Goal: Task Accomplishment & Management: Use online tool/utility

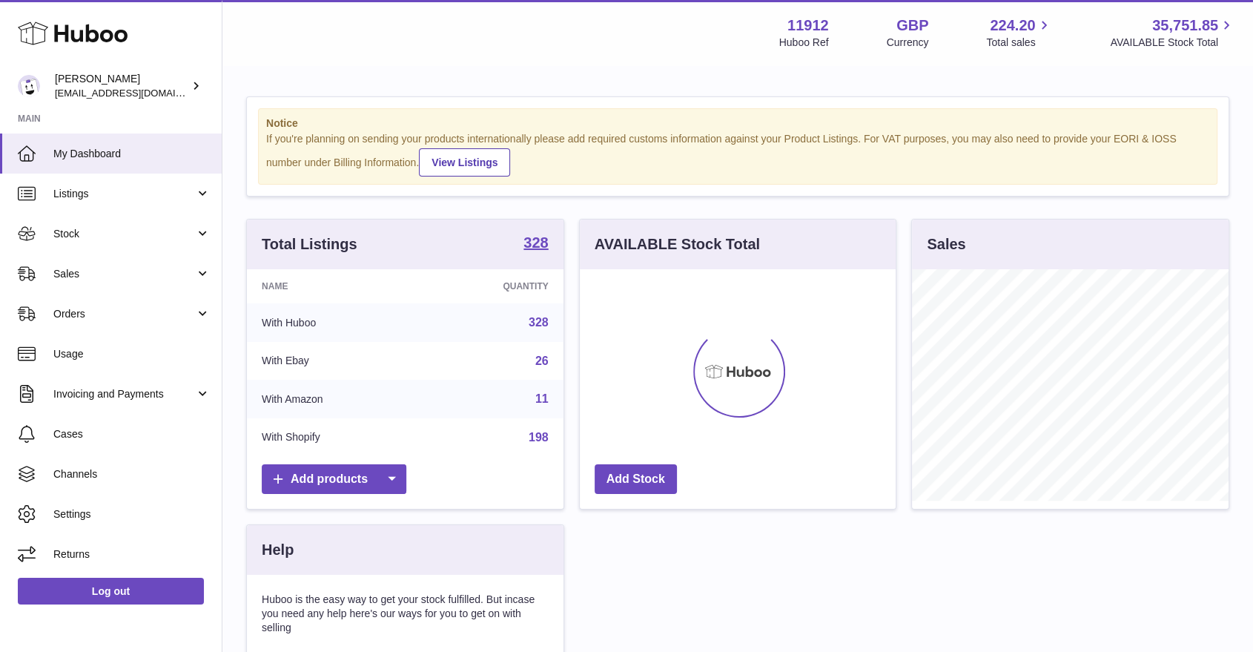
scroll to position [231, 317]
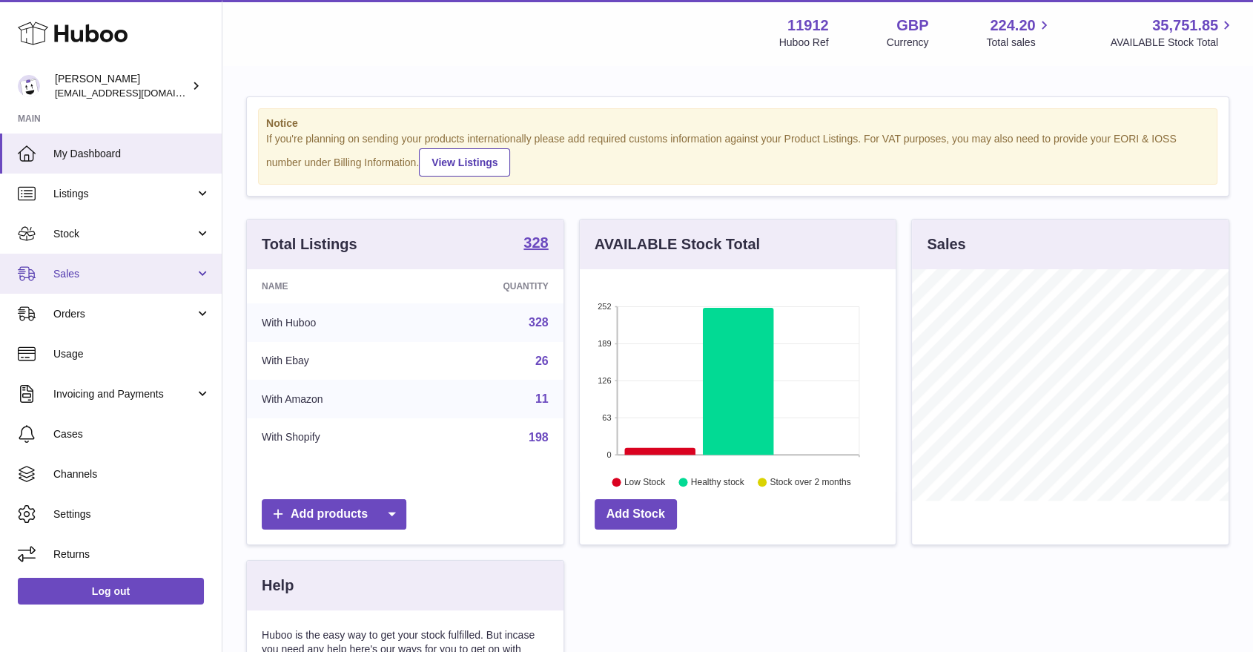
click at [149, 277] on span "Sales" at bounding box center [124, 274] width 142 height 14
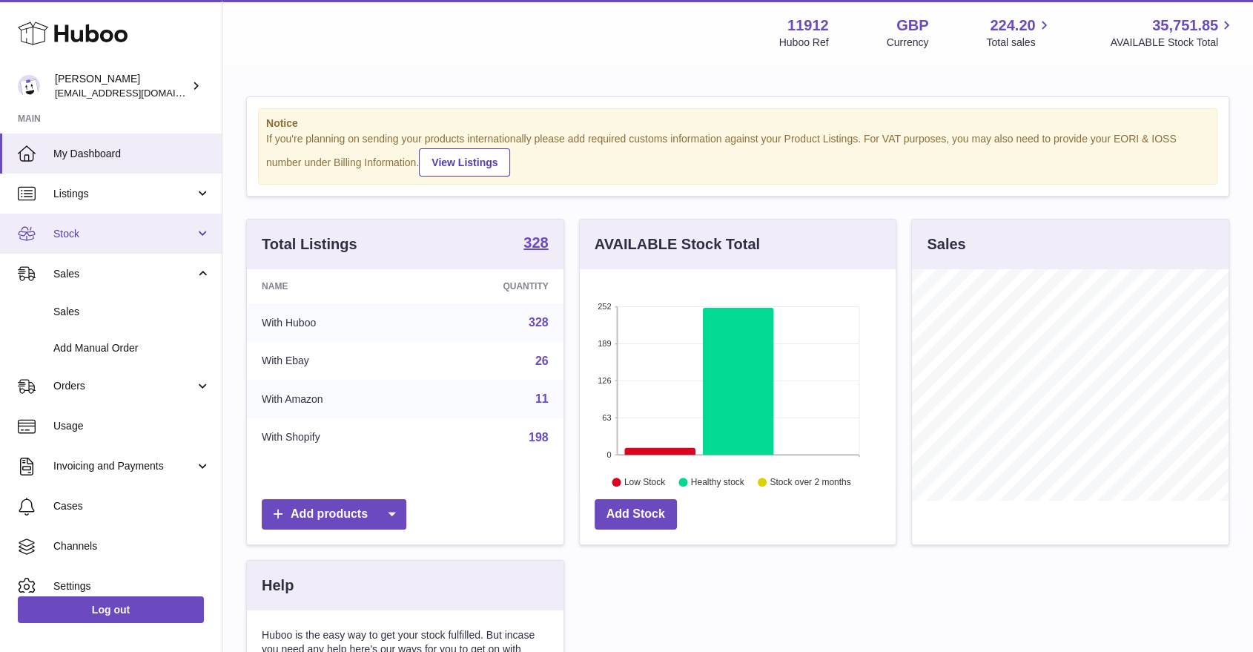
click at [122, 236] on span "Stock" at bounding box center [124, 234] width 142 height 14
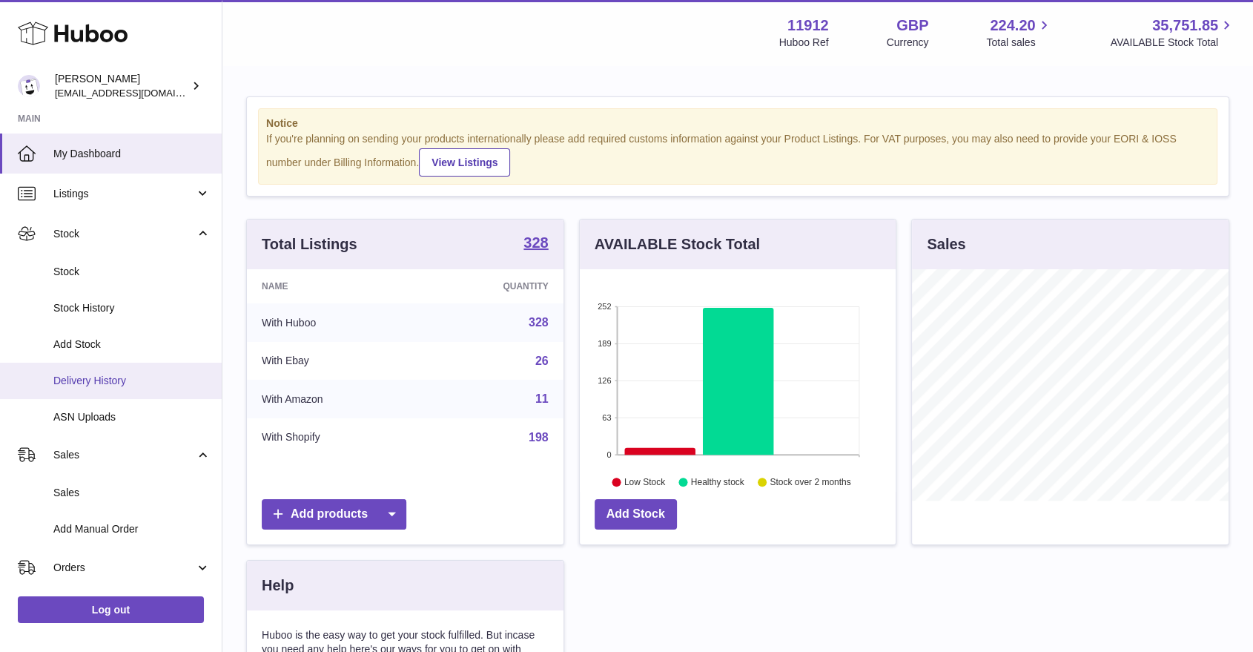
click at [106, 379] on span "Delivery History" at bounding box center [131, 381] width 157 height 14
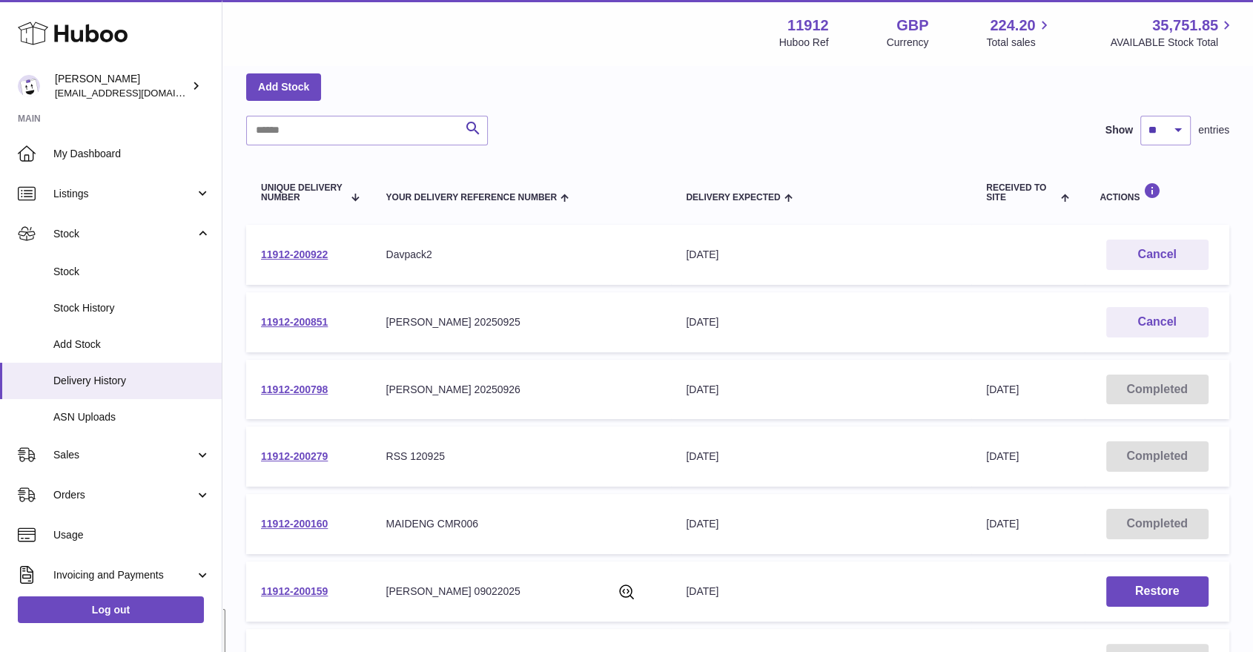
scroll to position [82, 0]
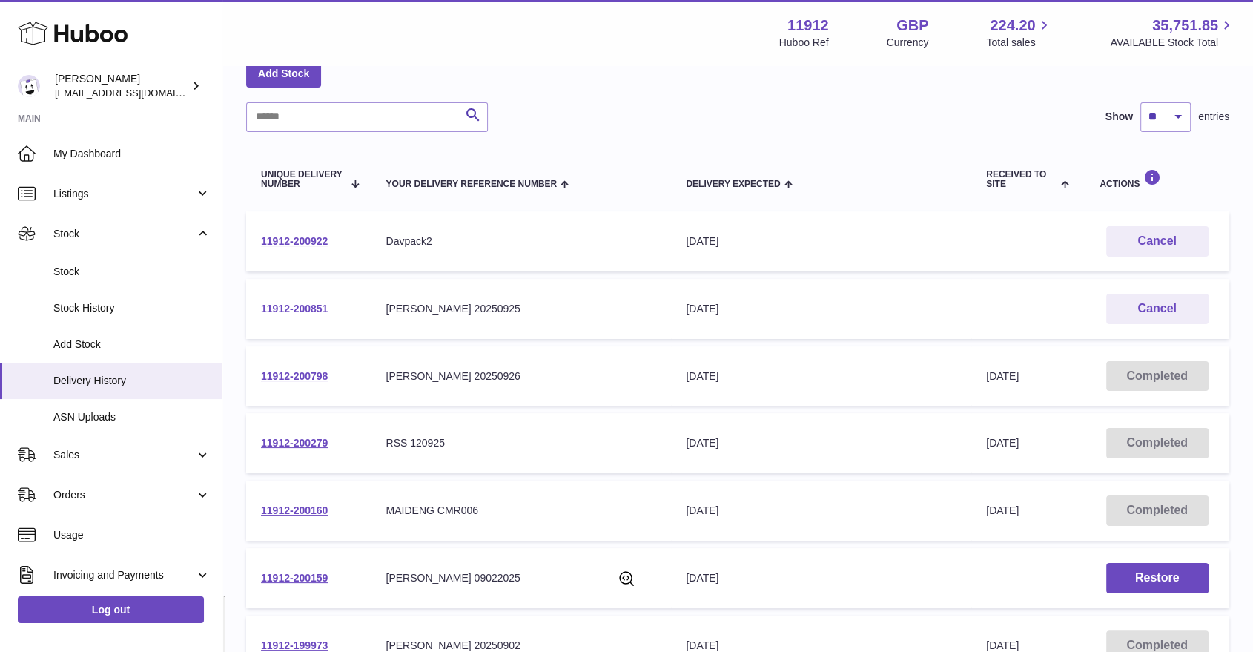
click at [301, 308] on link "11912-200851" at bounding box center [294, 309] width 67 height 12
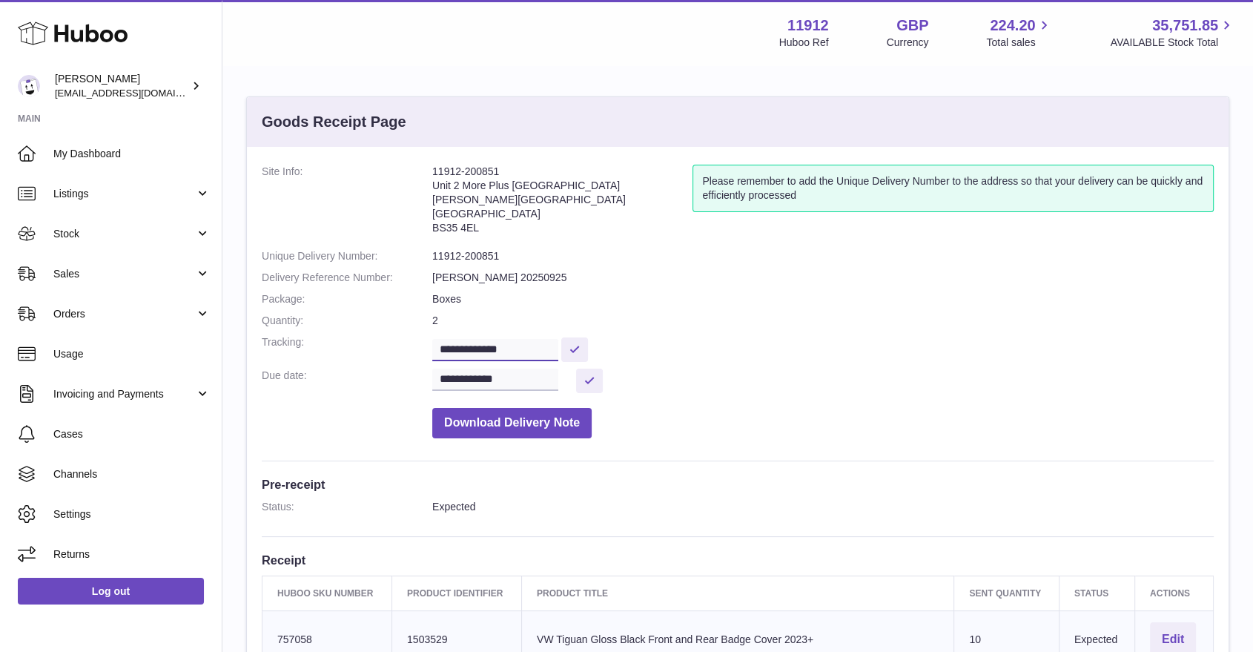
click at [509, 341] on input "**********" at bounding box center [495, 350] width 126 height 22
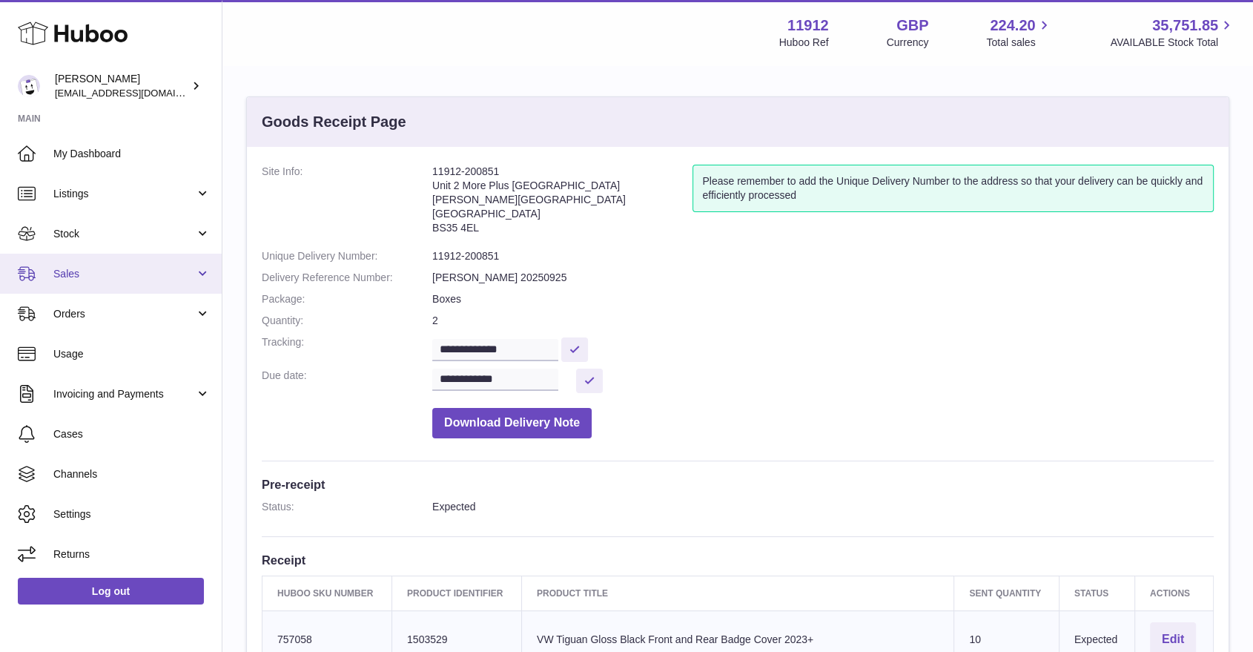
click at [99, 277] on span "Sales" at bounding box center [124, 274] width 142 height 14
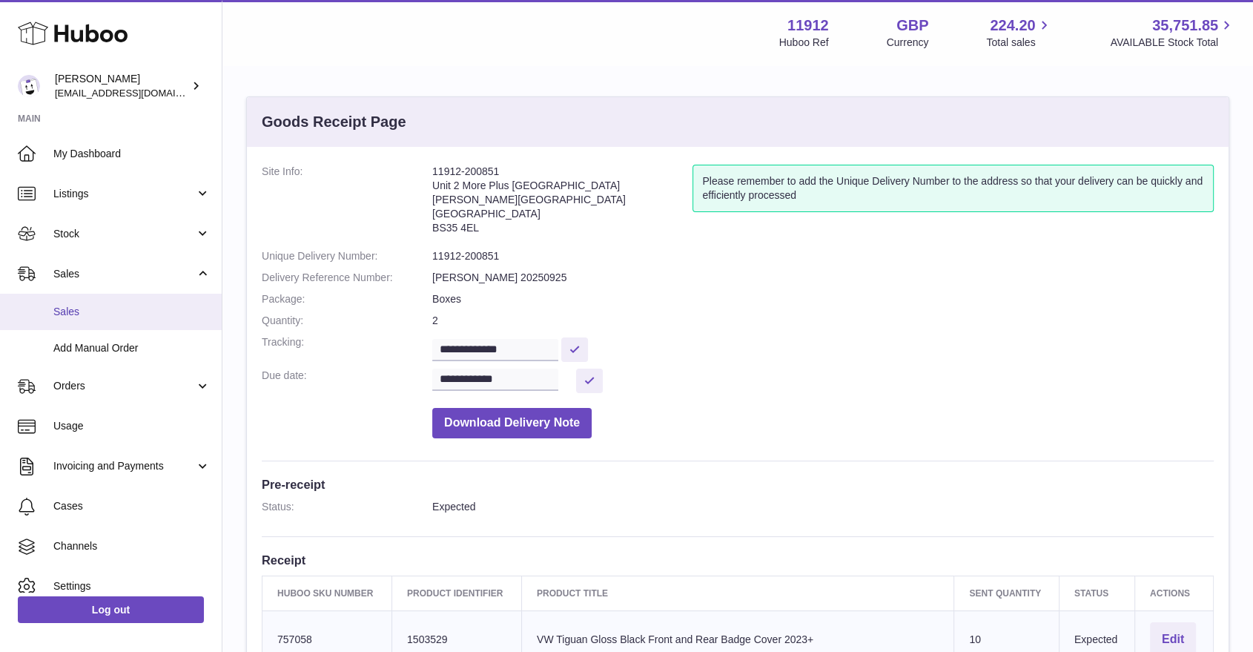
click at [89, 310] on span "Sales" at bounding box center [131, 312] width 157 height 14
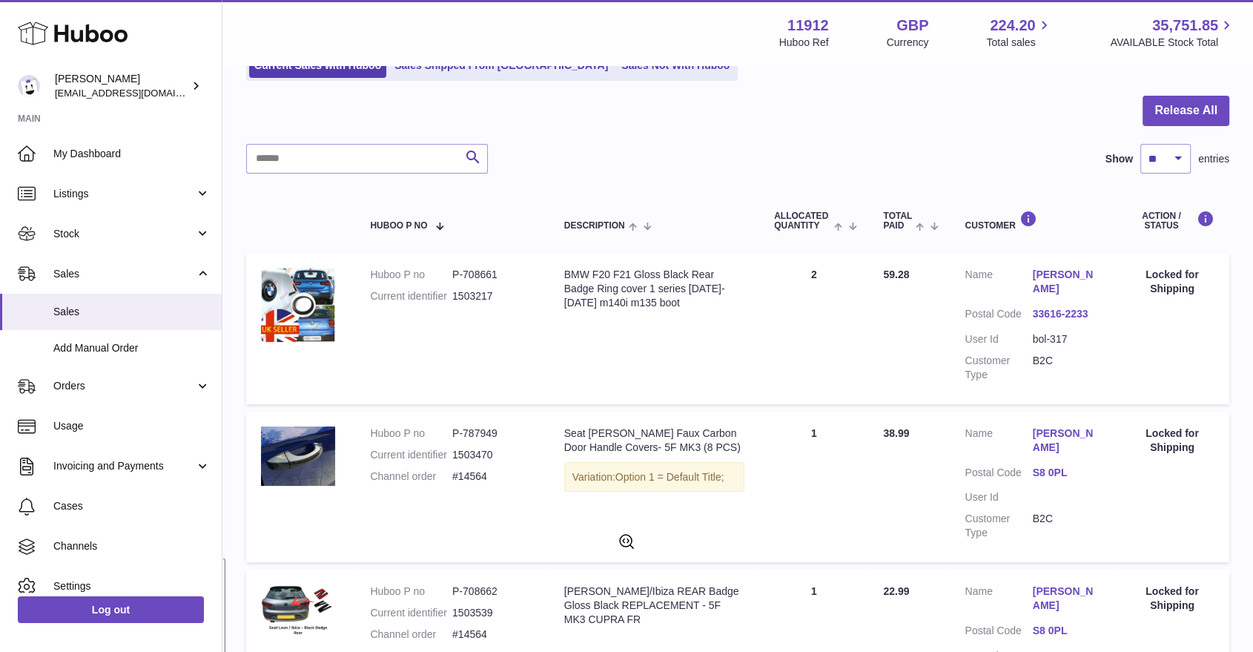
scroll to position [82, 0]
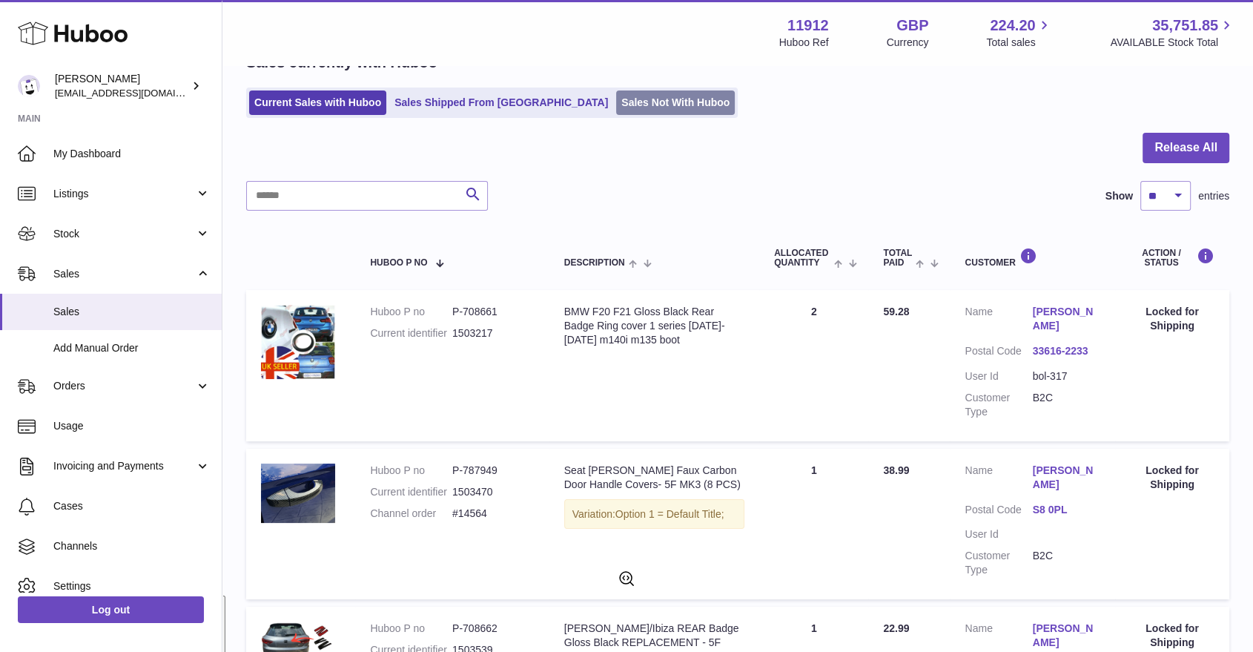
click at [616, 108] on link "Sales Not With Huboo" at bounding box center [675, 102] width 119 height 24
click at [616, 100] on link "Sales Not With Huboo" at bounding box center [675, 102] width 119 height 24
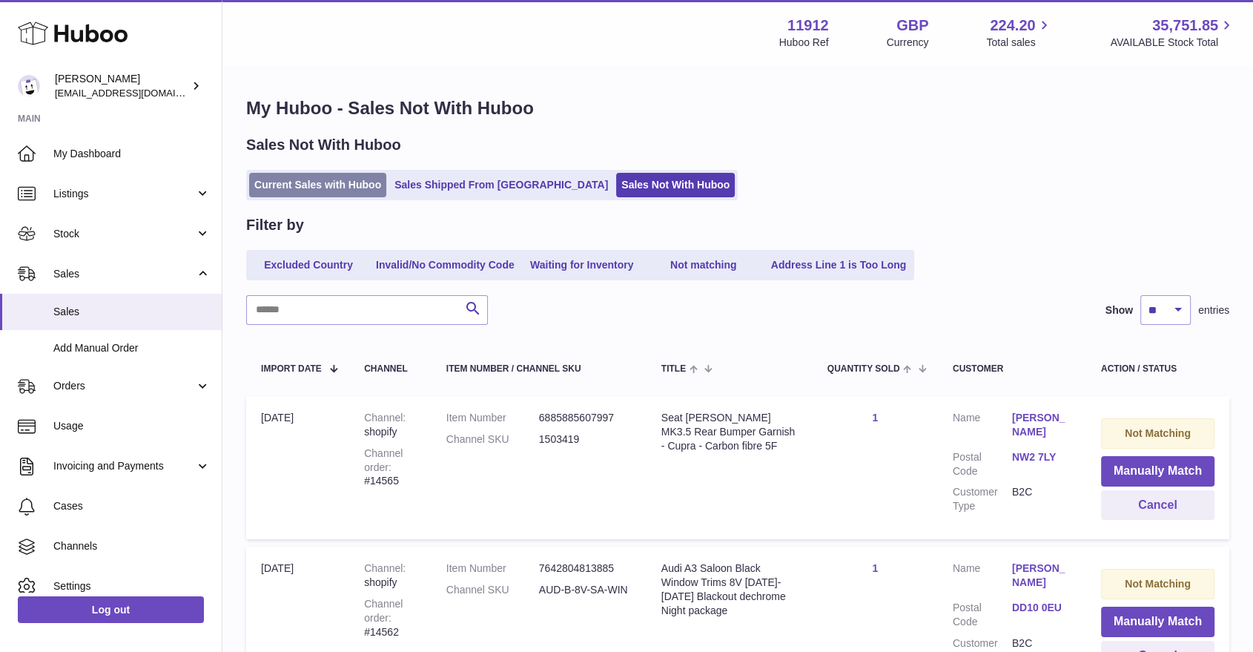
click at [294, 182] on link "Current Sales with Huboo" at bounding box center [317, 185] width 137 height 24
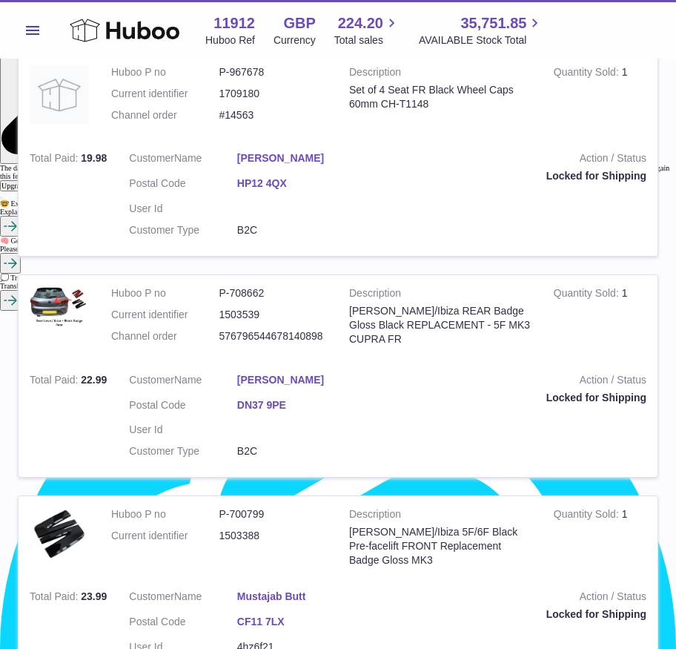
scroll to position [989, 0]
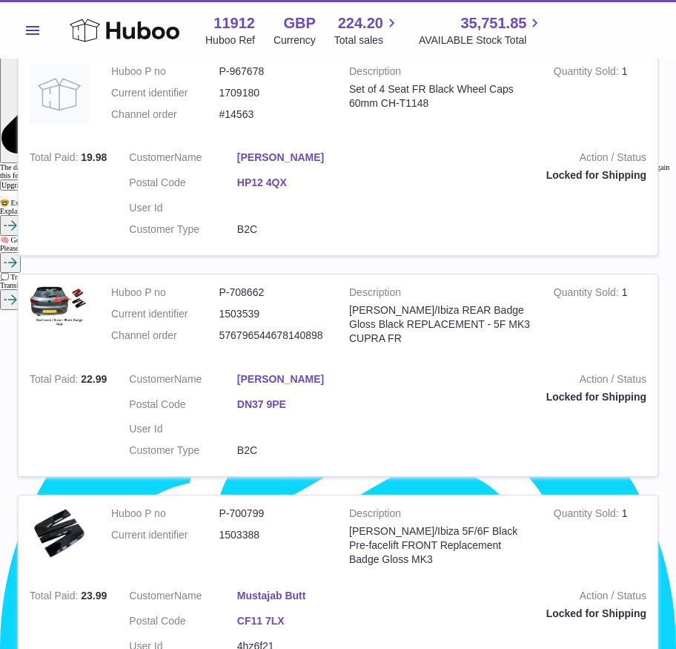
click at [535, 250] on tbody "Huboo P no P-708661 Current identifier 1503217 Description BMW F20 F21 Gloss Bl…" at bounding box center [338, 491] width 641 height 2255
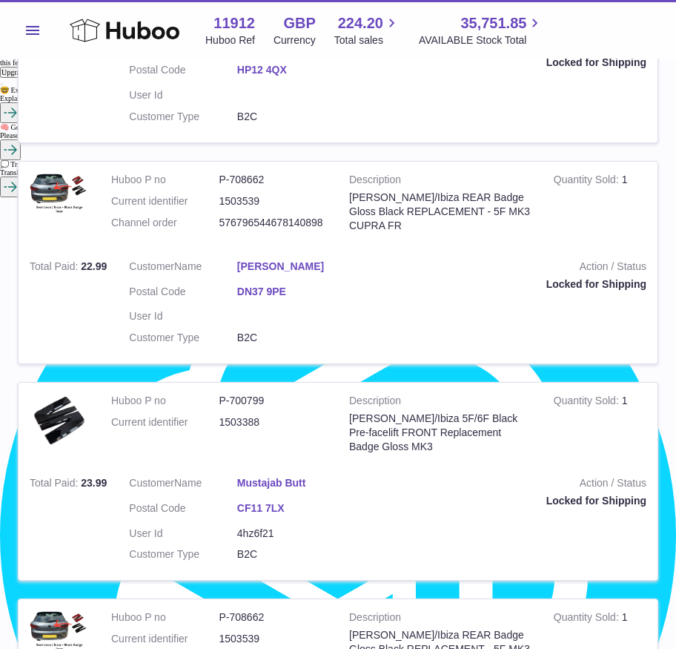
scroll to position [1153, 0]
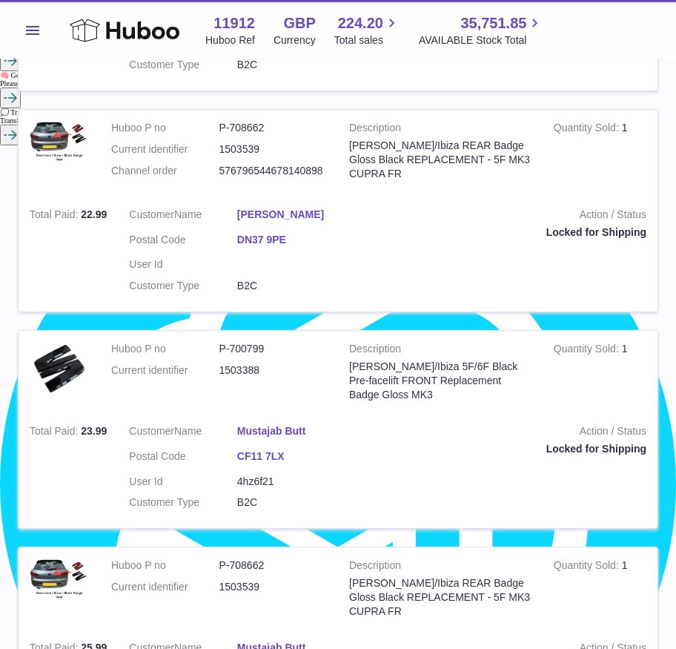
click at [670, 398] on div "My Huboo - Sales report Sales currently with Huboo Current Sales with Huboo Sal…" at bounding box center [338, 213] width 676 height 2615
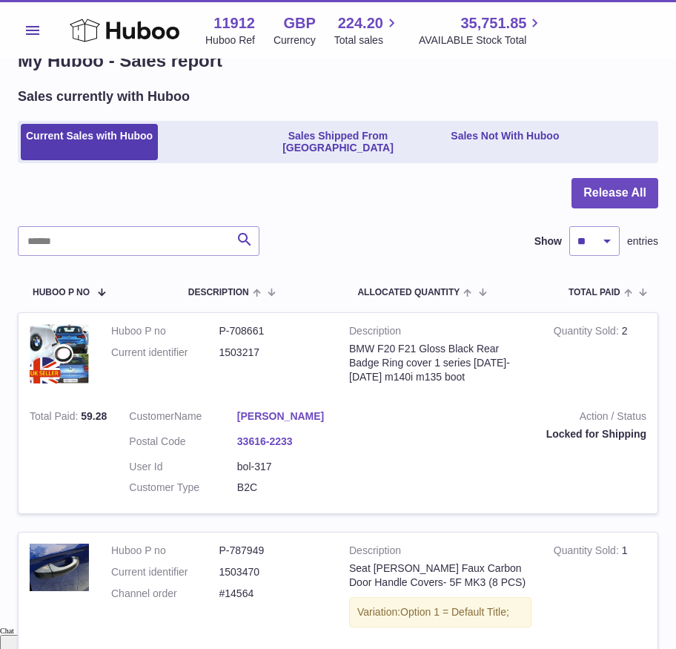
scroll to position [0, 0]
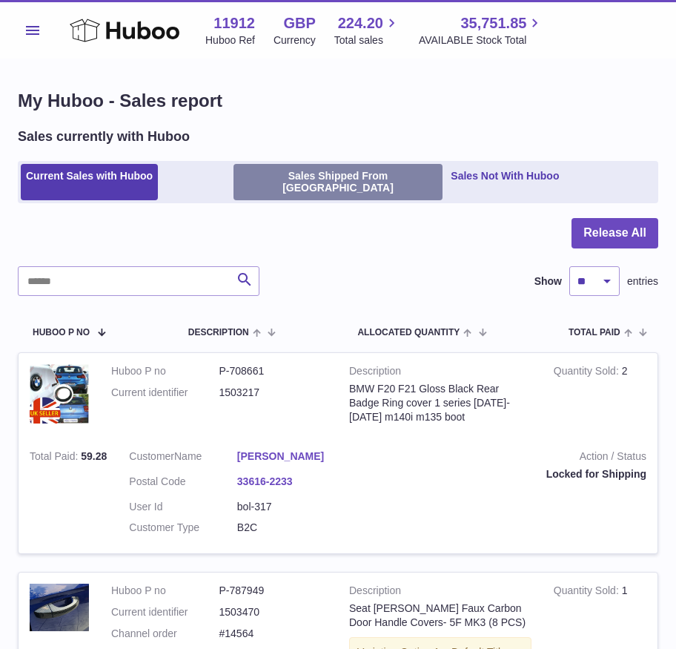
click at [291, 188] on link "Sales Shipped From Huboo" at bounding box center [339, 182] width 210 height 37
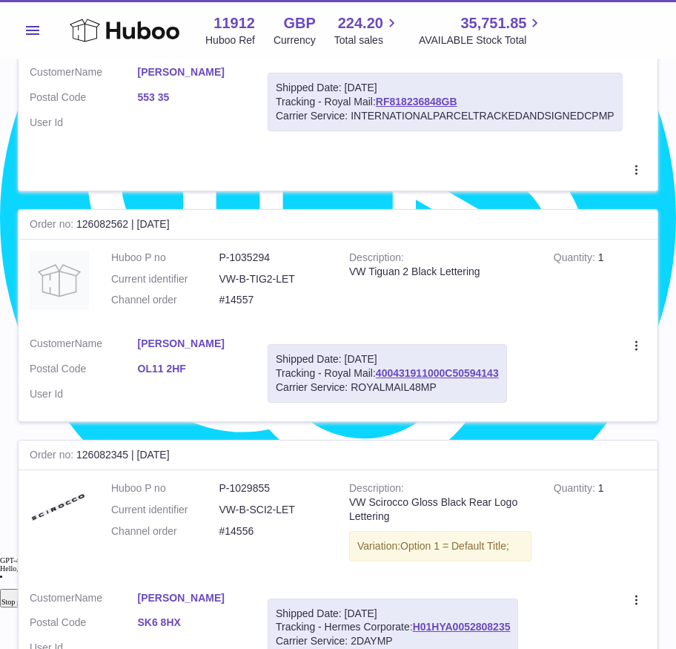
scroll to position [1566, 0]
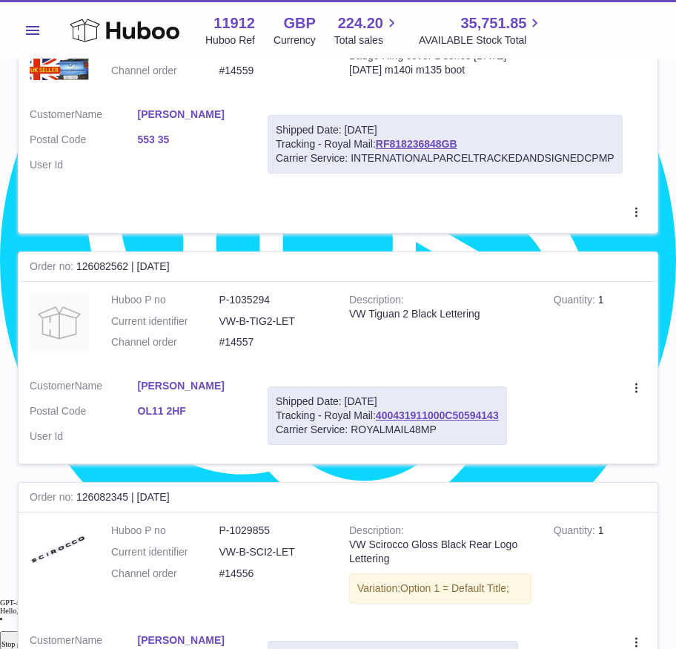
scroll to position [1400, 0]
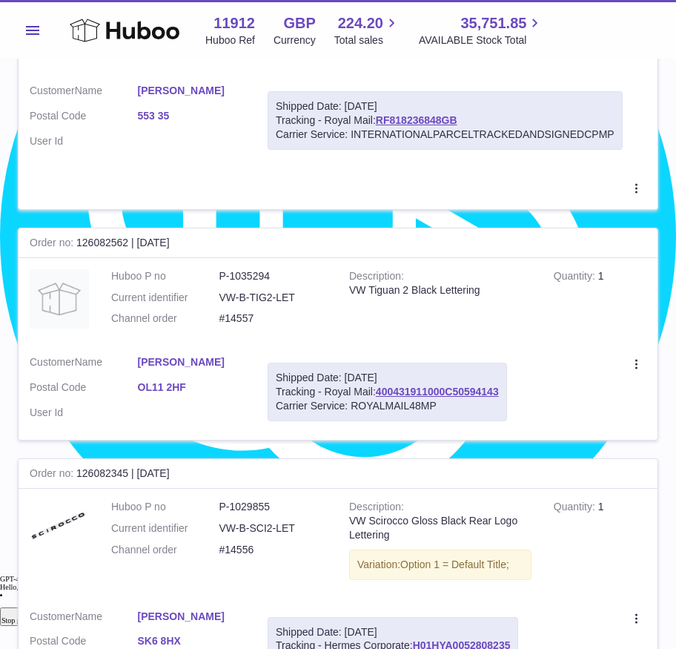
click at [670, 319] on div "My Huboo - Sales report Shipped Current Sales with Huboo Sales Shipped From Hub…" at bounding box center [338, 77] width 676 height 2836
click at [665, 326] on div "My Huboo - Sales report Shipped Current Sales with Huboo Sales Shipped From Hub…" at bounding box center [338, 77] width 676 height 2836
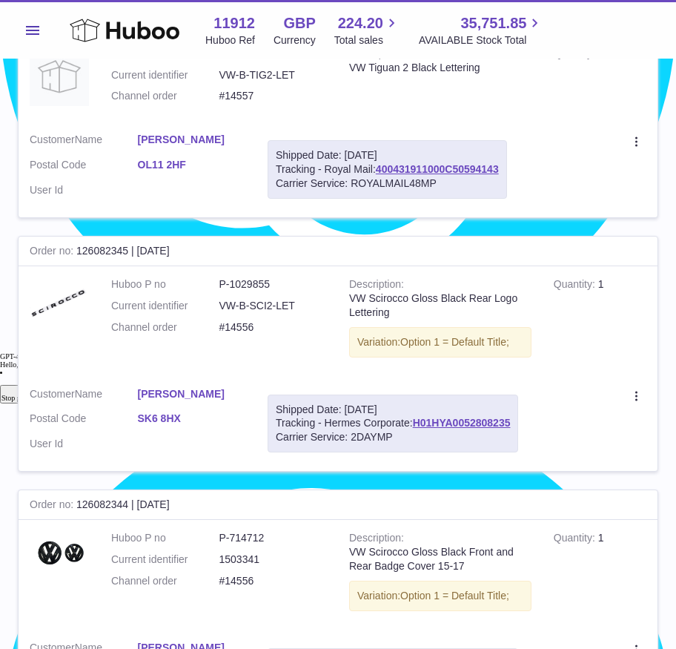
scroll to position [1648, 0]
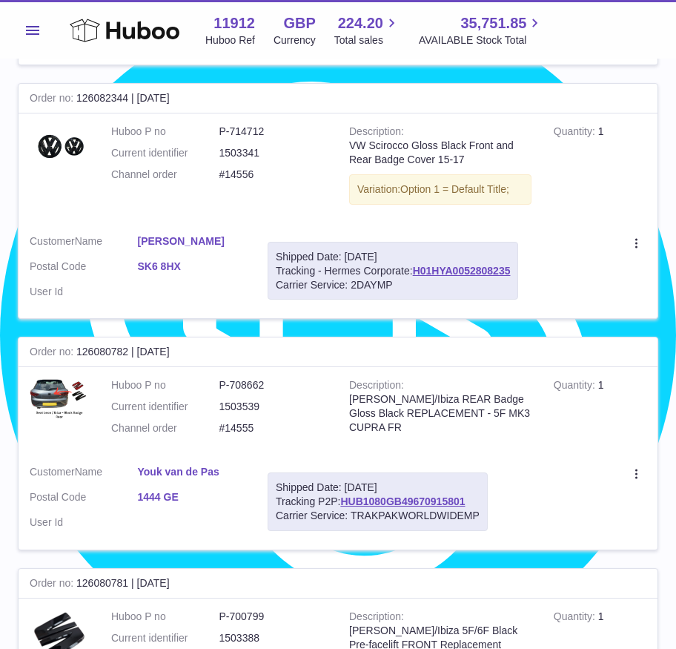
scroll to position [2225, 0]
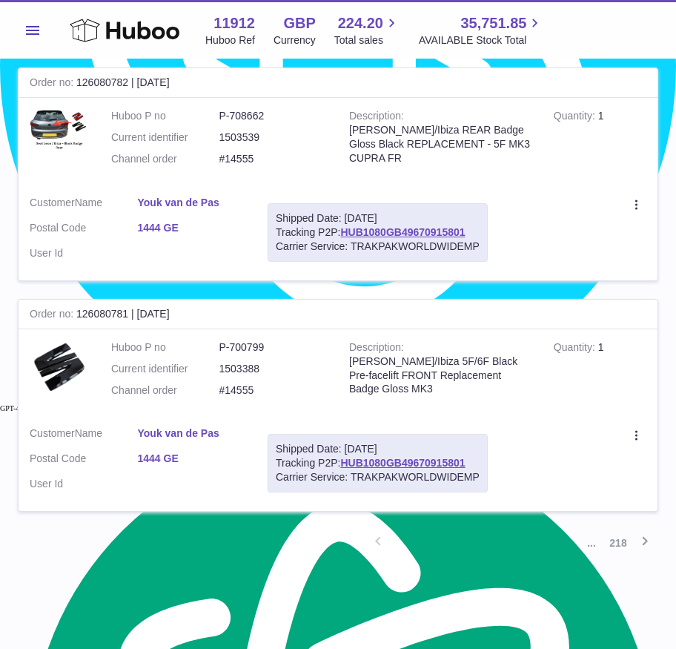
scroll to position [2317, 0]
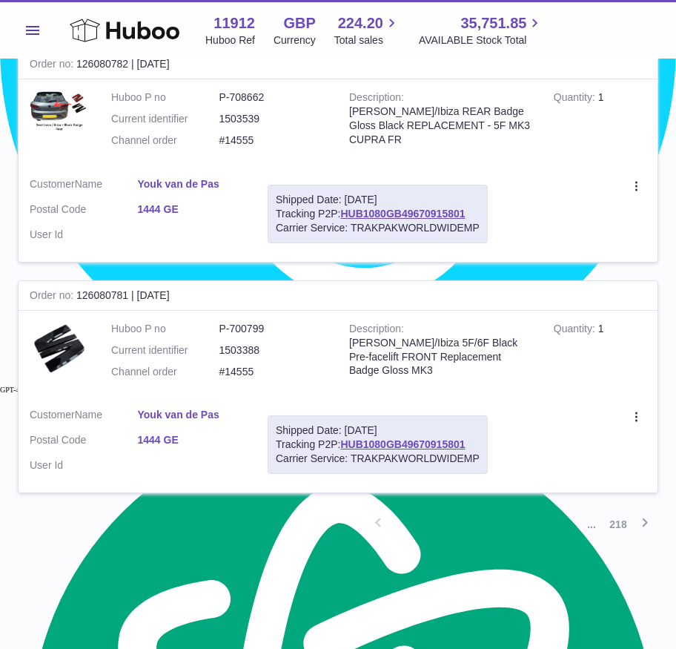
click at [438, 511] on link "2" at bounding box center [431, 524] width 27 height 27
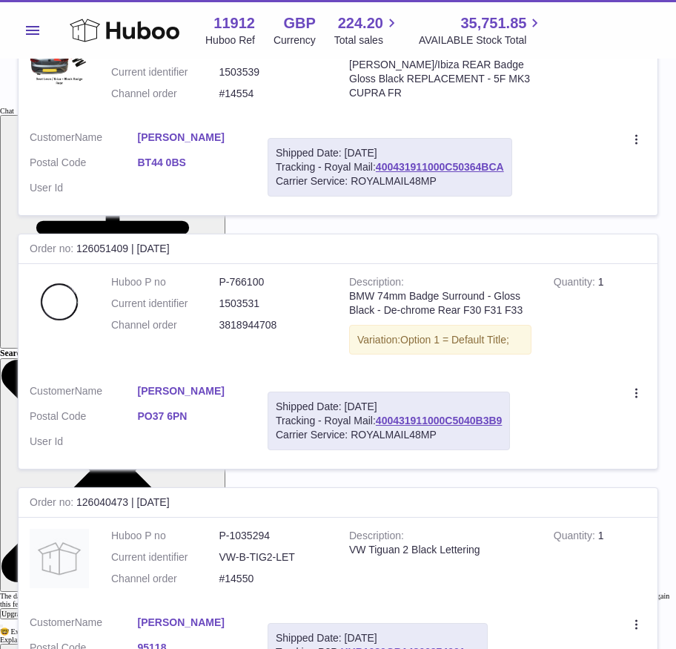
scroll to position [553, 0]
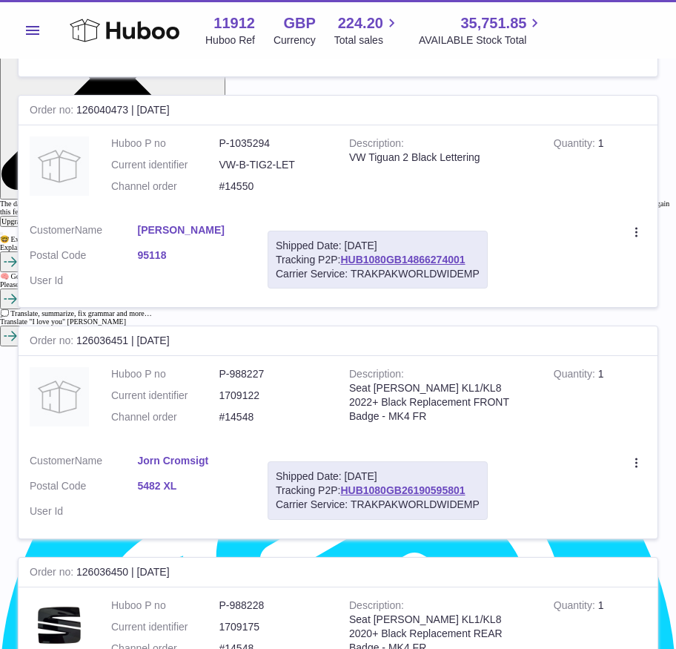
scroll to position [966, 0]
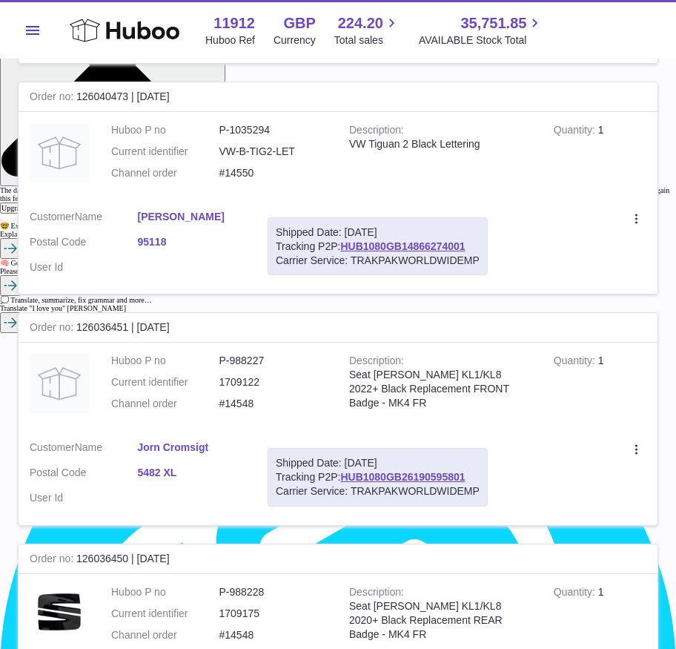
click at [668, 239] on div "My Huboo - Sales report Shipped Current Sales with Huboo Sales Shipped From Hub…" at bounding box center [338, 471] width 676 height 2755
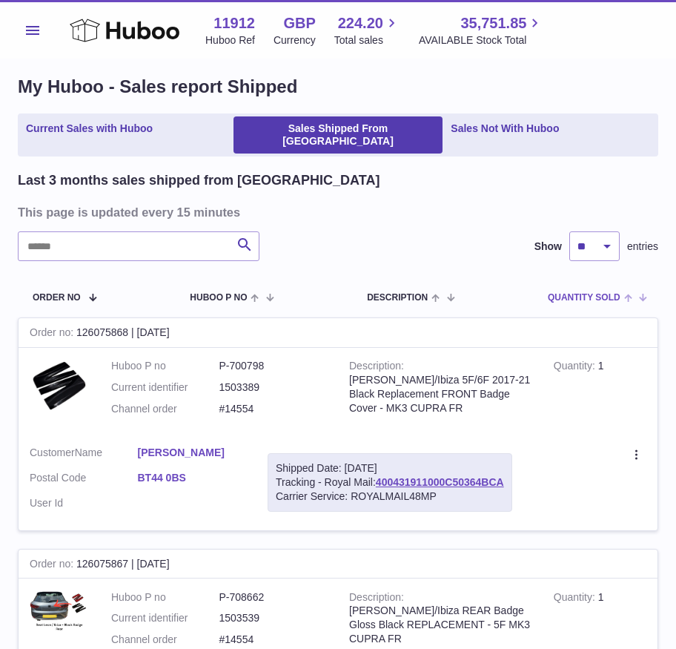
scroll to position [0, 0]
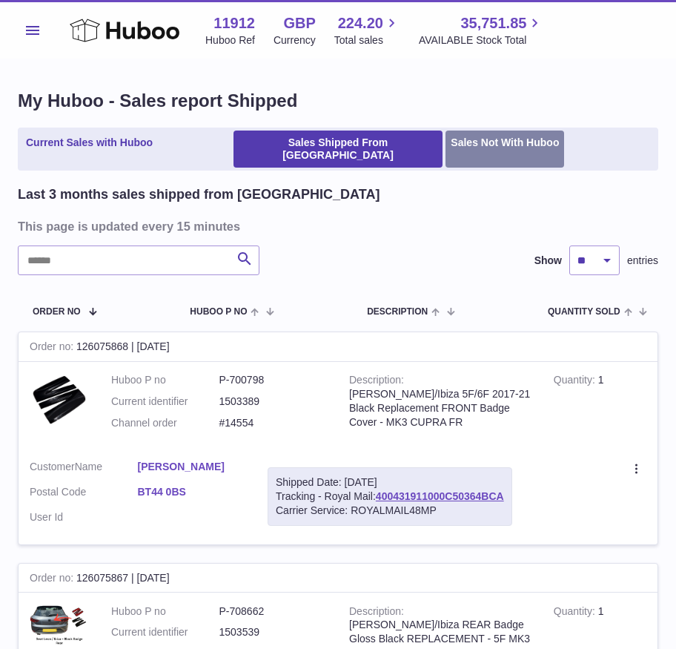
click at [513, 143] on link "Sales Not With Huboo" at bounding box center [505, 149] width 119 height 37
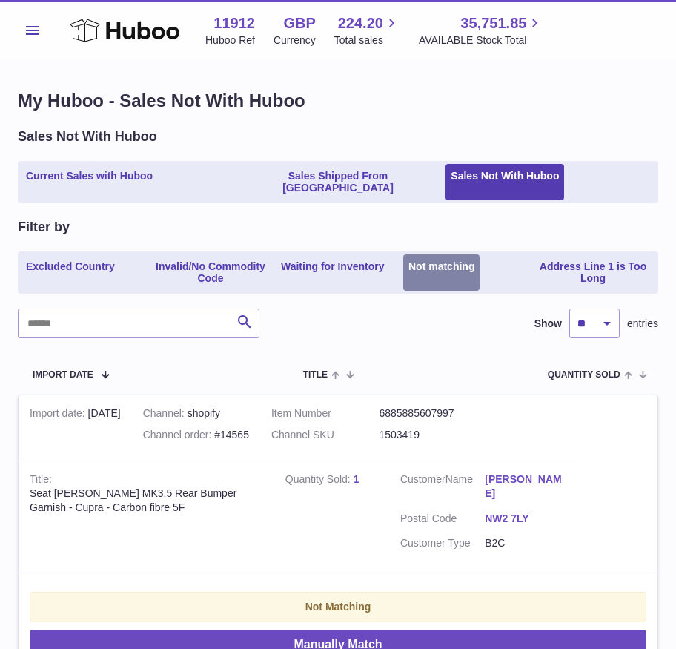
click at [432, 256] on link "Not matching" at bounding box center [441, 272] width 76 height 37
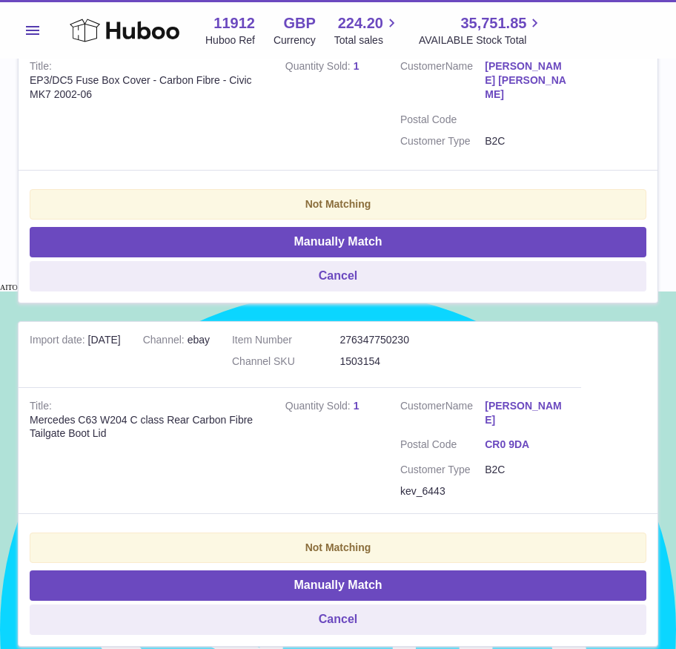
scroll to position [3107, 0]
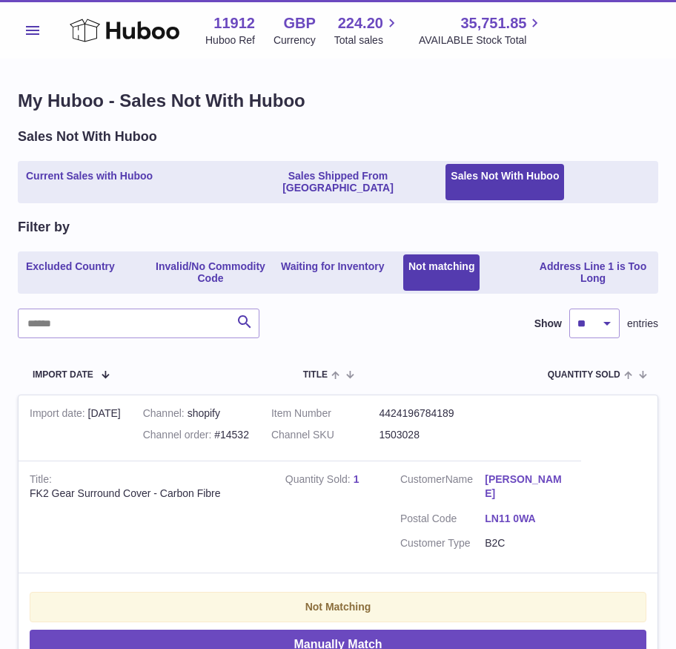
click at [39, 30] on button "Menu" at bounding box center [33, 31] width 30 height 30
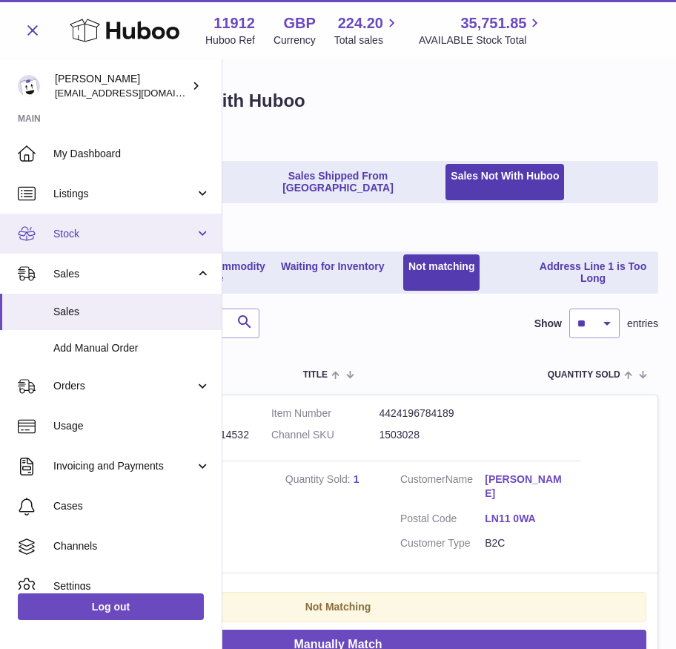
click at [202, 233] on link "Stock" at bounding box center [111, 234] width 222 height 40
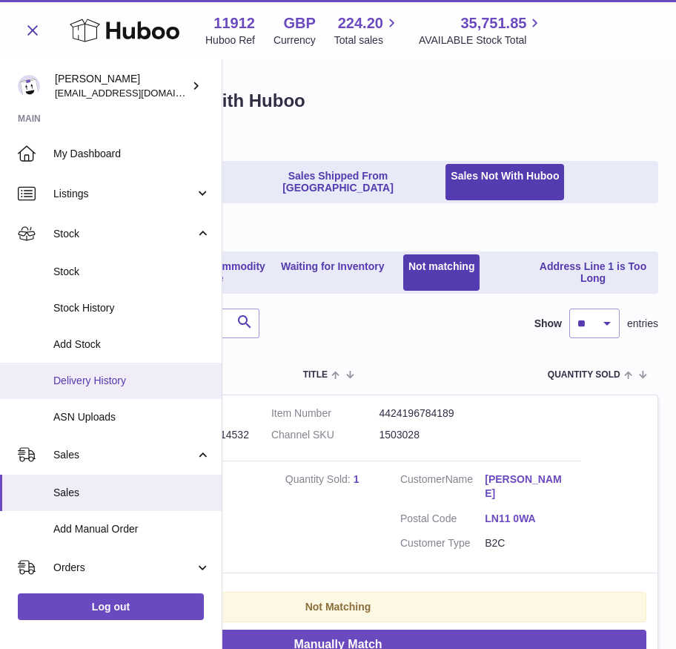
click at [108, 379] on span "Delivery History" at bounding box center [131, 381] width 157 height 14
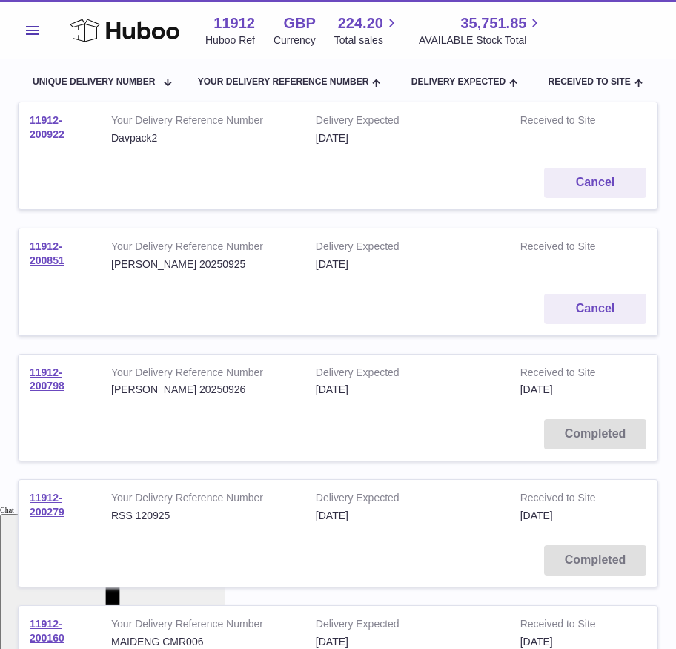
scroll to position [165, 0]
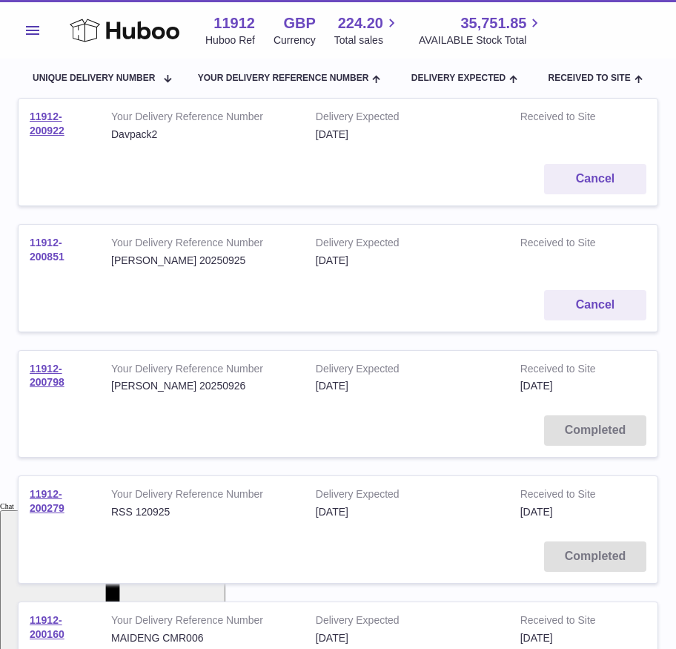
click at [62, 263] on link "11912-200851" at bounding box center [47, 250] width 35 height 26
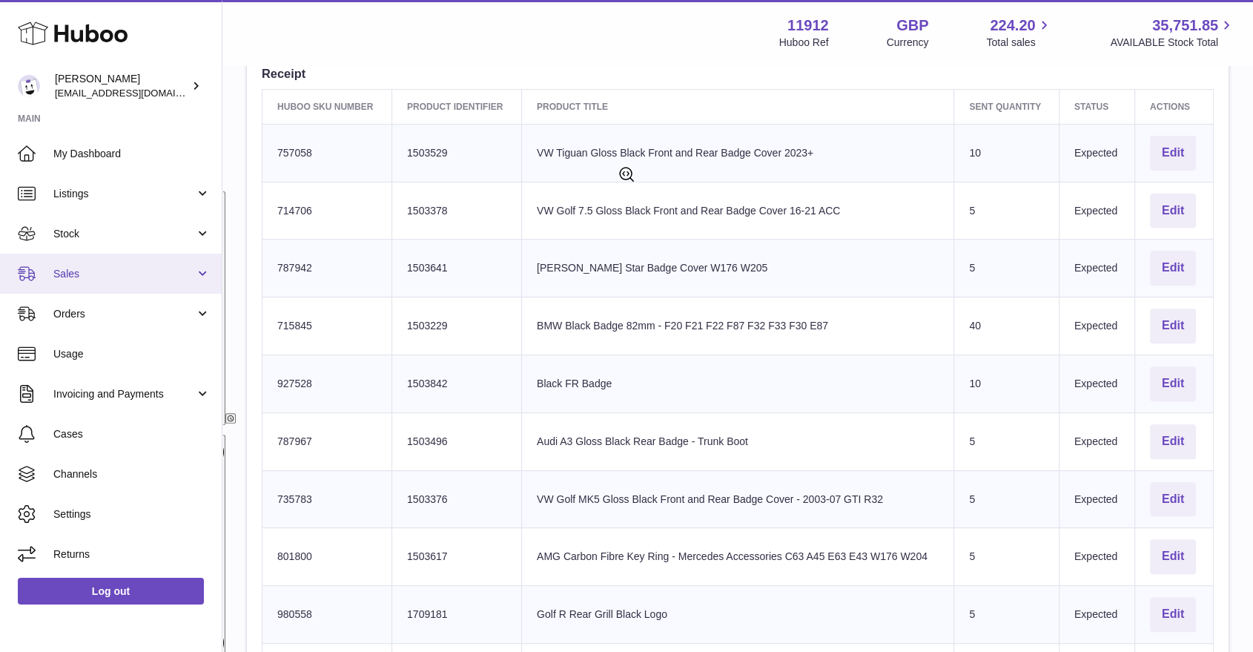
scroll to position [412, 0]
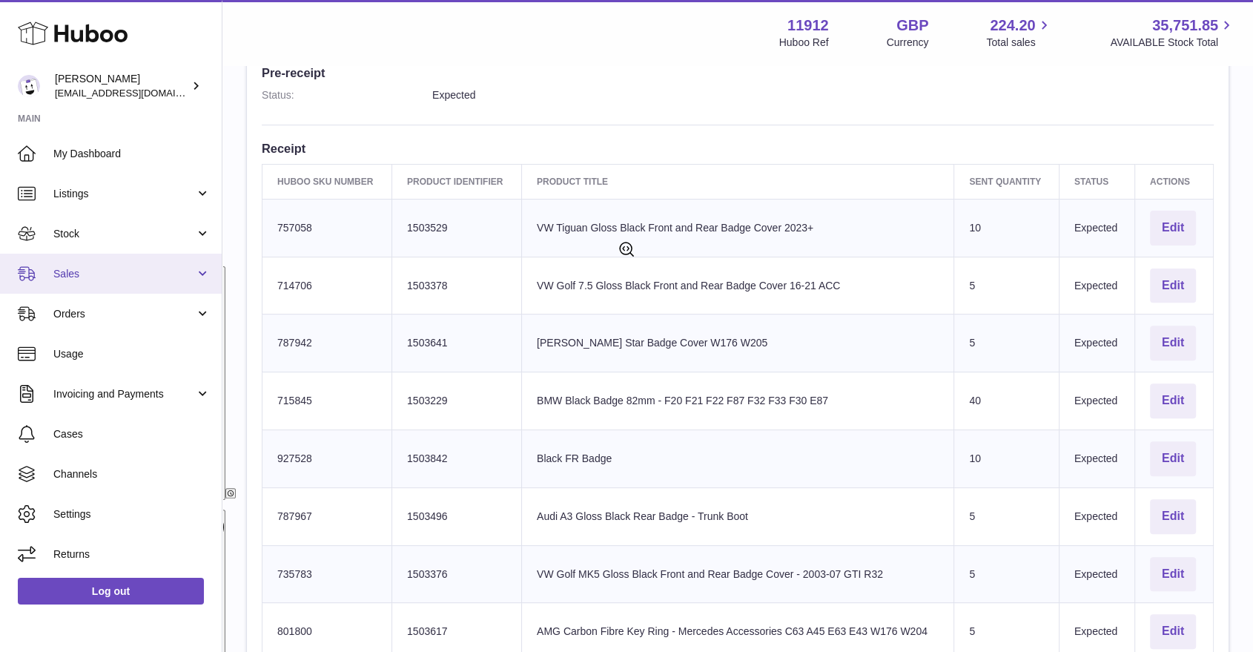
click at [123, 273] on span "Sales" at bounding box center [124, 274] width 142 height 14
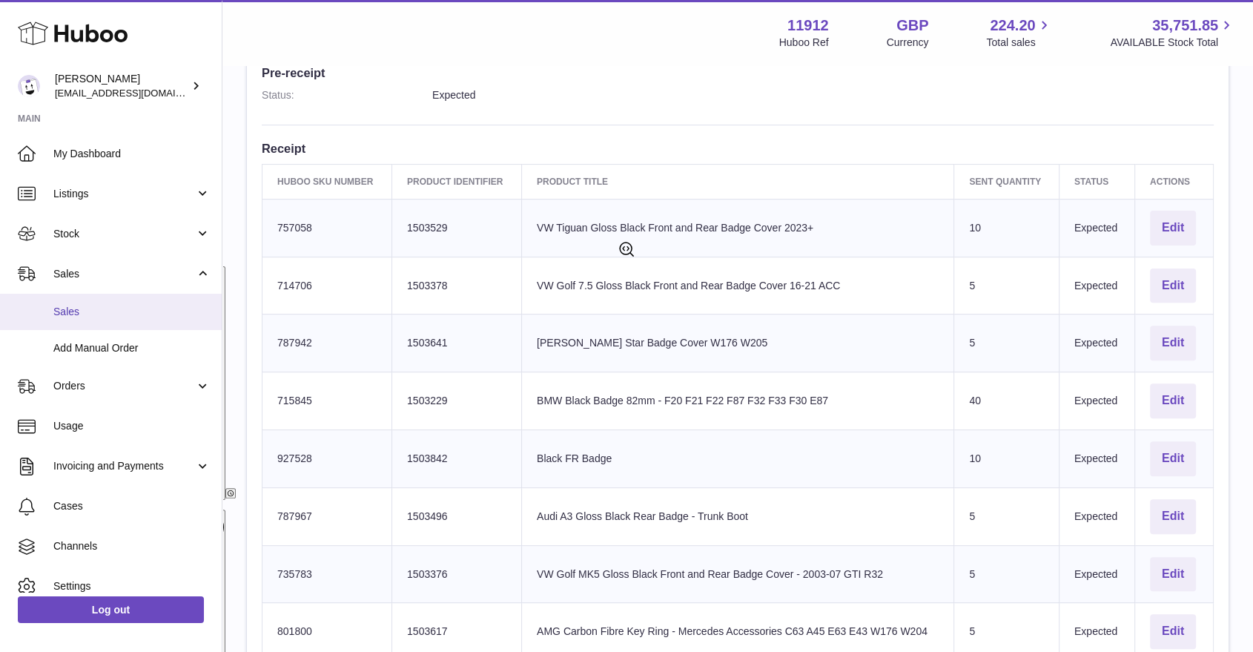
click at [119, 314] on span "Sales" at bounding box center [131, 312] width 157 height 14
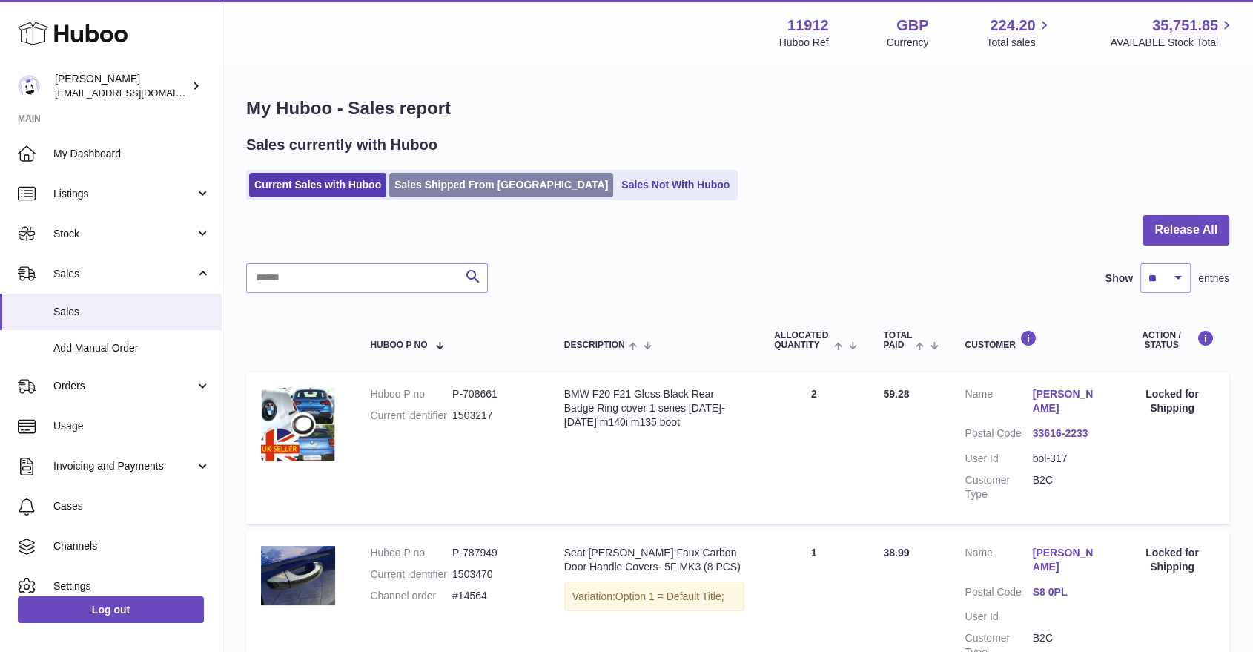
click at [513, 180] on link "Sales Shipped From [GEOGRAPHIC_DATA]" at bounding box center [501, 185] width 224 height 24
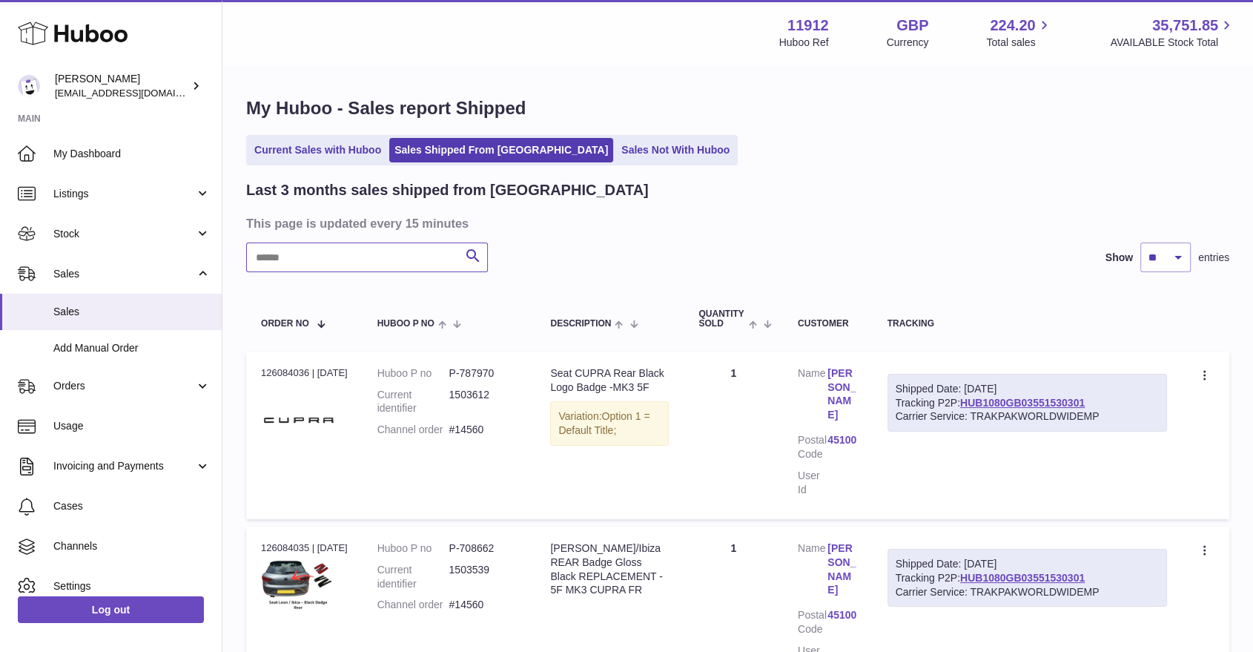
click at [393, 268] on input "text" at bounding box center [367, 258] width 242 height 30
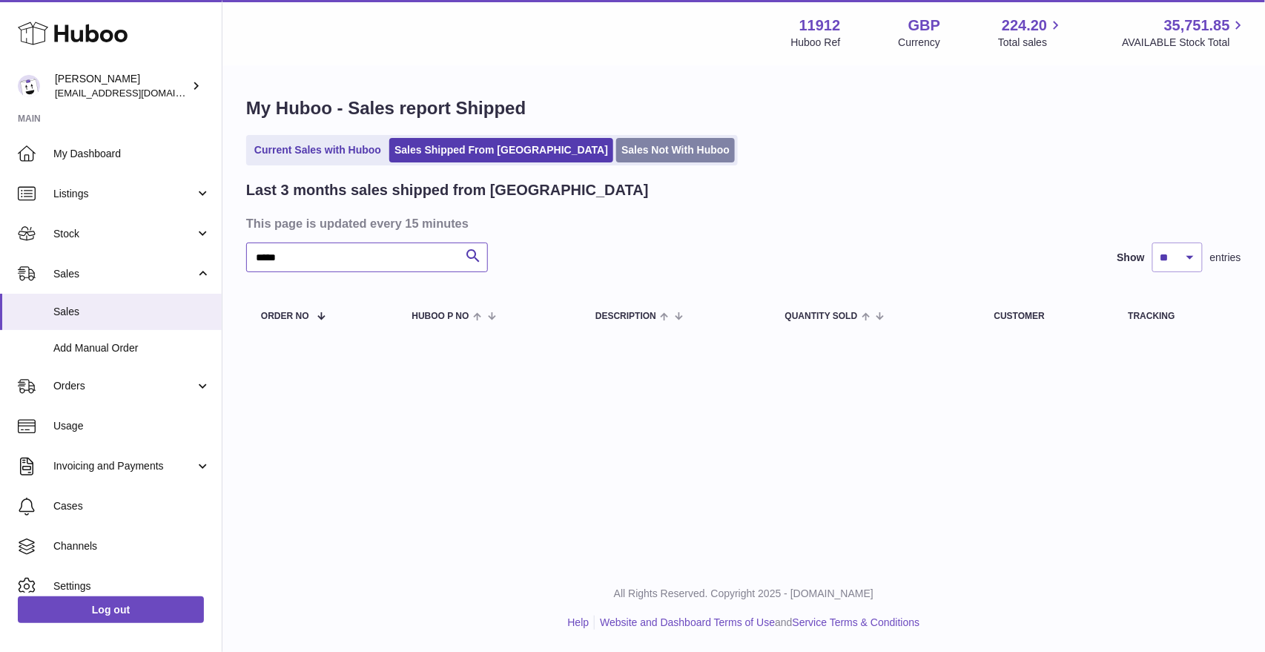
type input "*****"
click at [616, 147] on link "Sales Not With Huboo" at bounding box center [675, 150] width 119 height 24
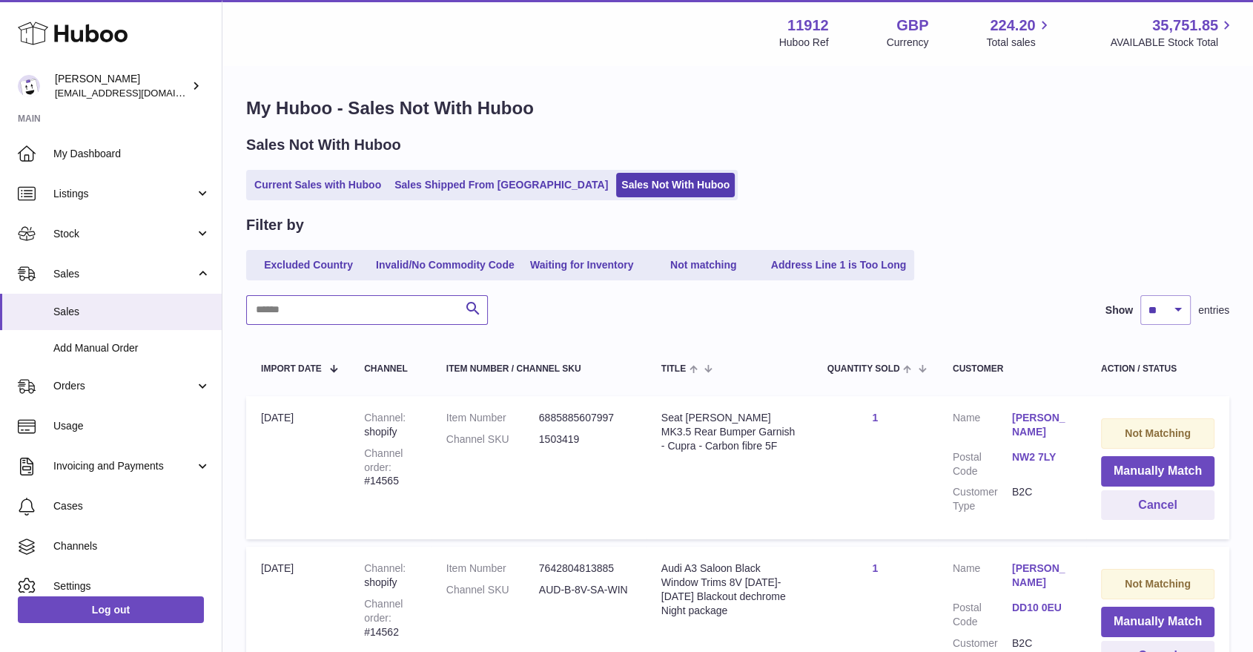
click at [387, 306] on input "text" at bounding box center [367, 310] width 242 height 30
type input "******"
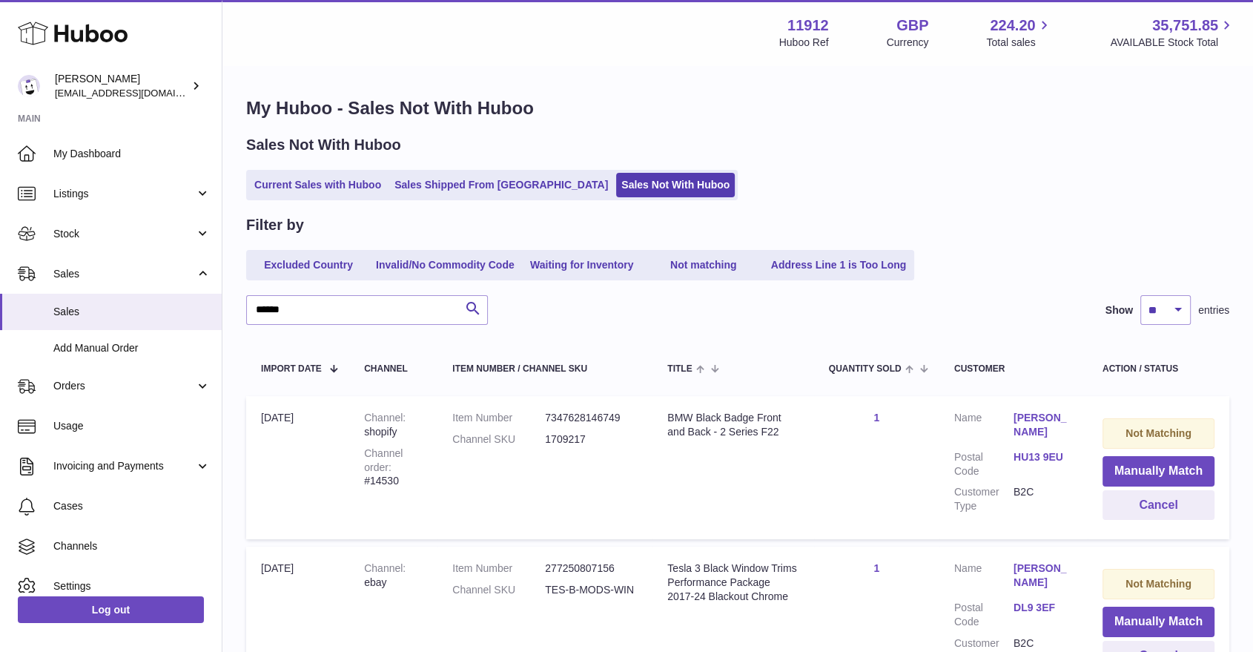
click at [566, 441] on dd "1709217" at bounding box center [591, 439] width 93 height 14
type textarea "*******"
click at [566, 441] on dd "1709217" at bounding box center [591, 439] width 93 height 14
copy dd "1709217"
click at [205, 191] on link "Listings" at bounding box center [111, 194] width 222 height 40
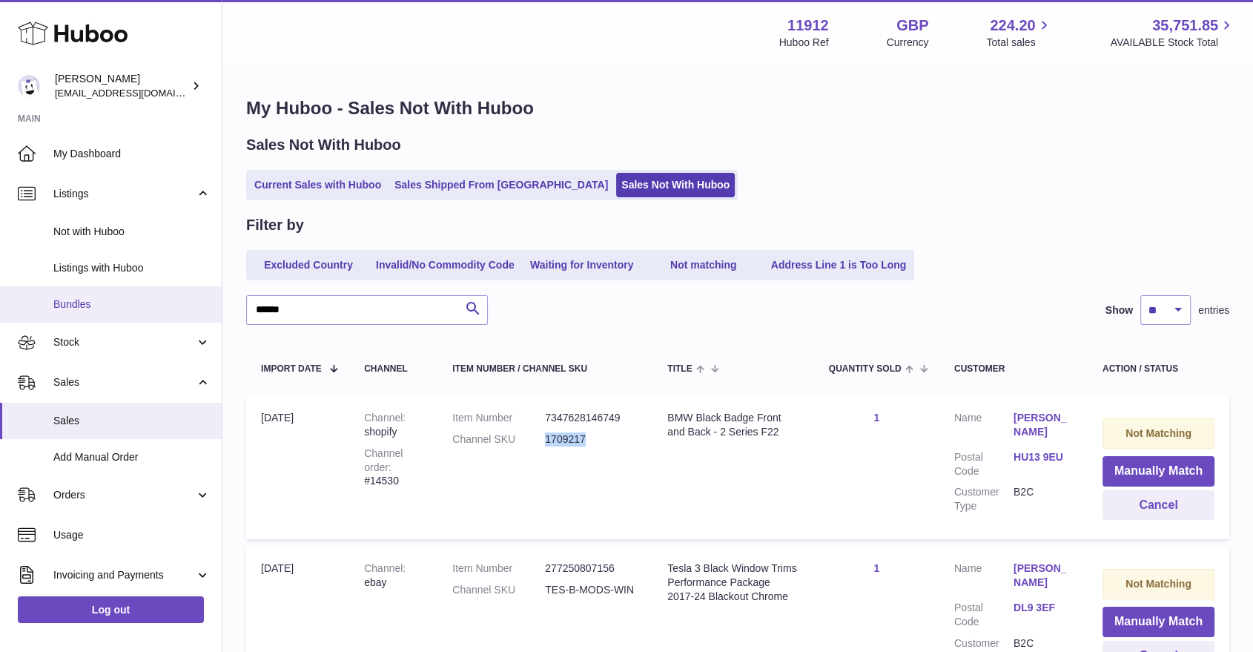
click at [104, 299] on span "Bundles" at bounding box center [131, 304] width 157 height 14
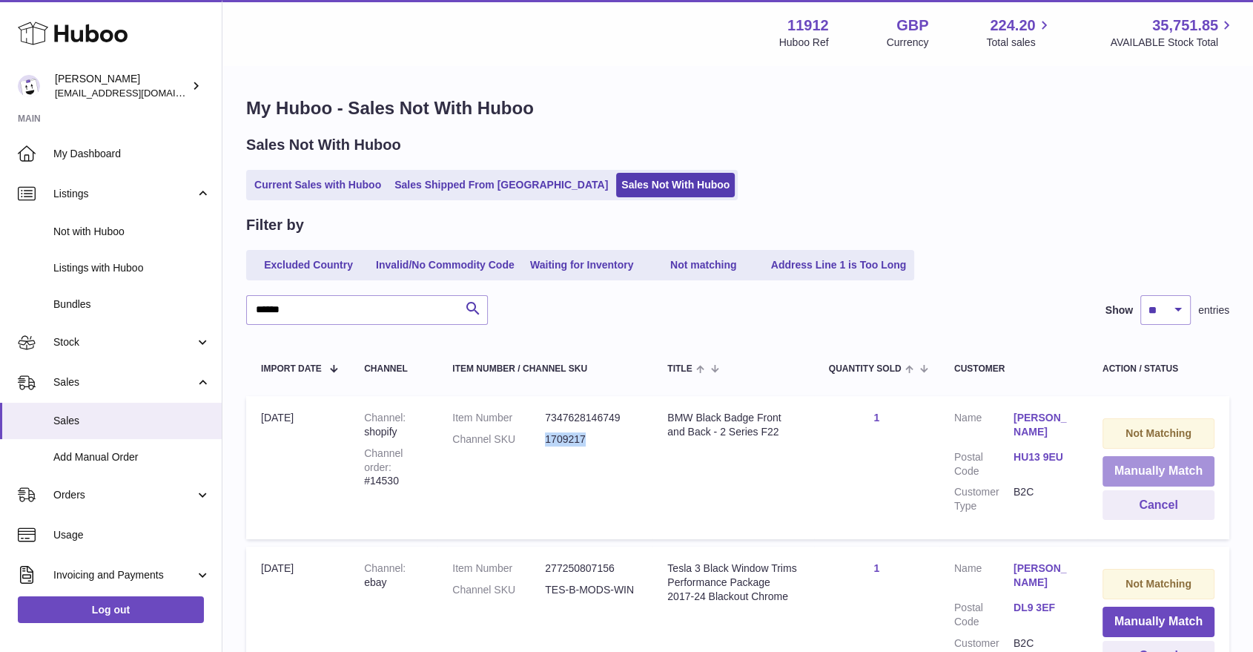
click at [1139, 464] on button "Manually Match" at bounding box center [1159, 471] width 112 height 30
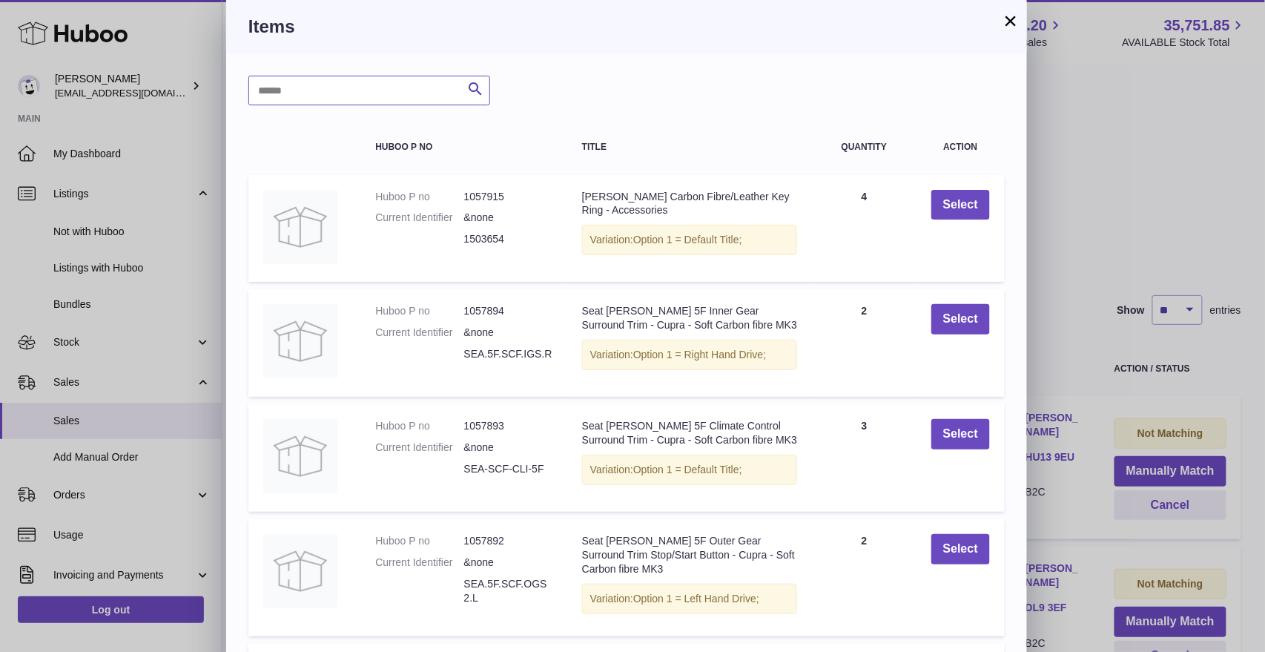
click at [292, 96] on input "text" at bounding box center [369, 91] width 242 height 30
type input "*******"
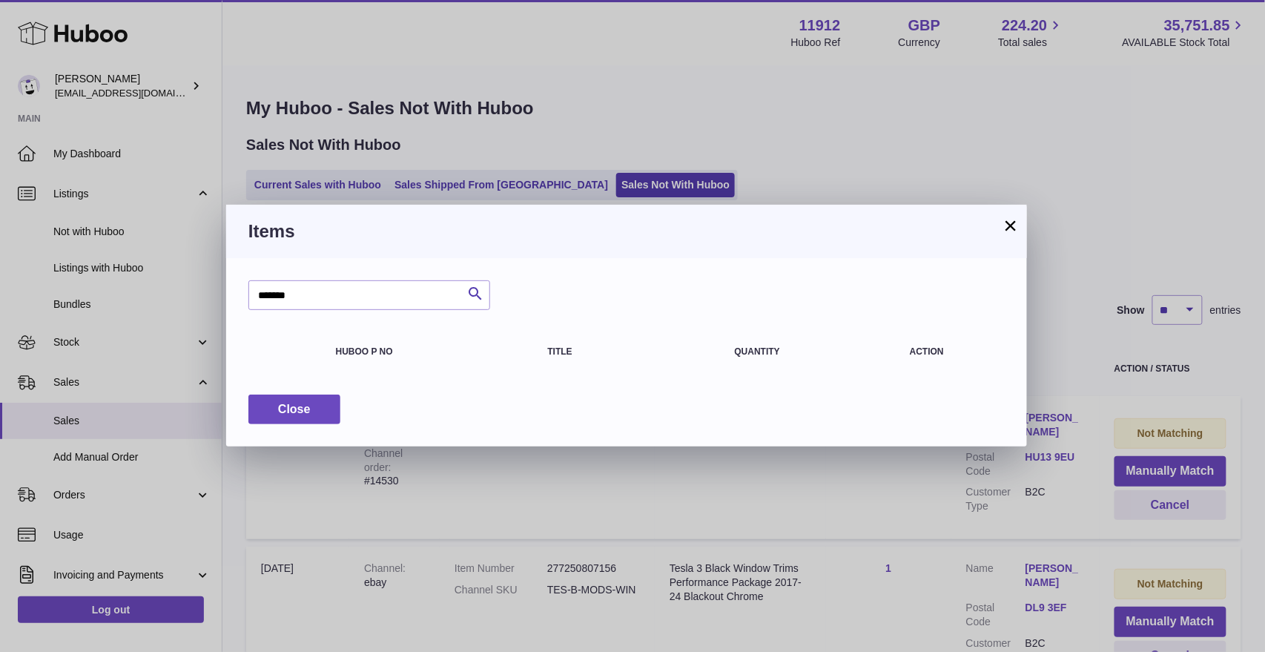
click at [1012, 228] on button "×" at bounding box center [1011, 226] width 18 height 18
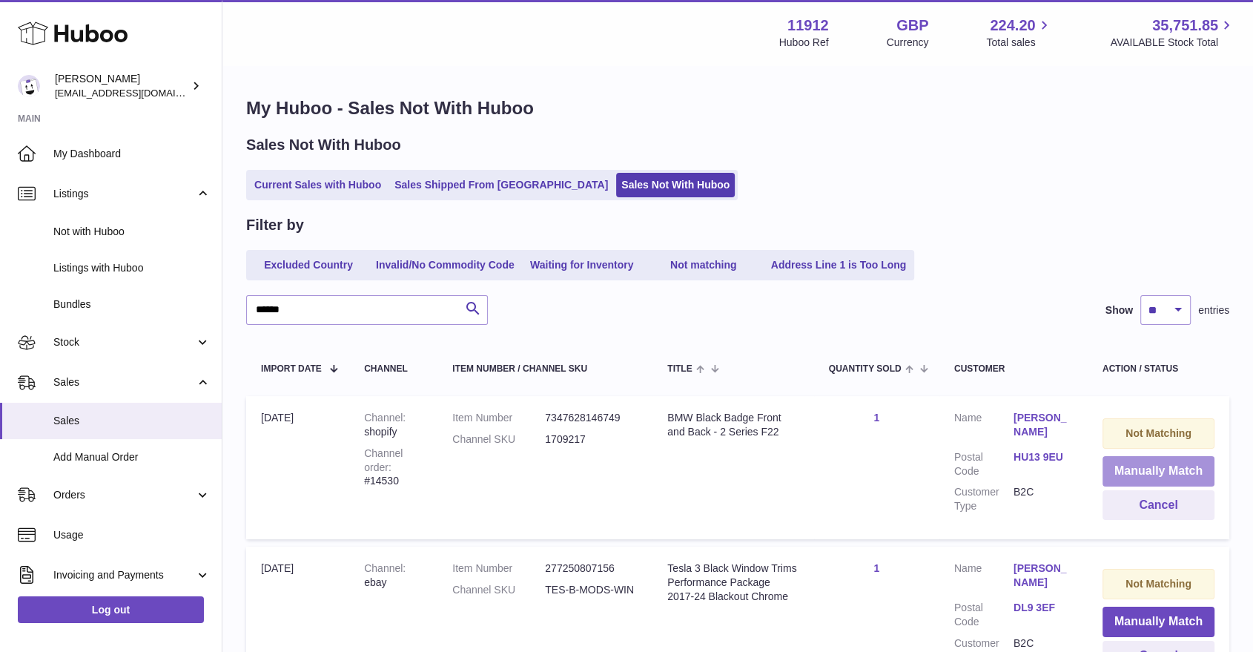
click at [1169, 474] on button "Manually Match" at bounding box center [1159, 471] width 112 height 30
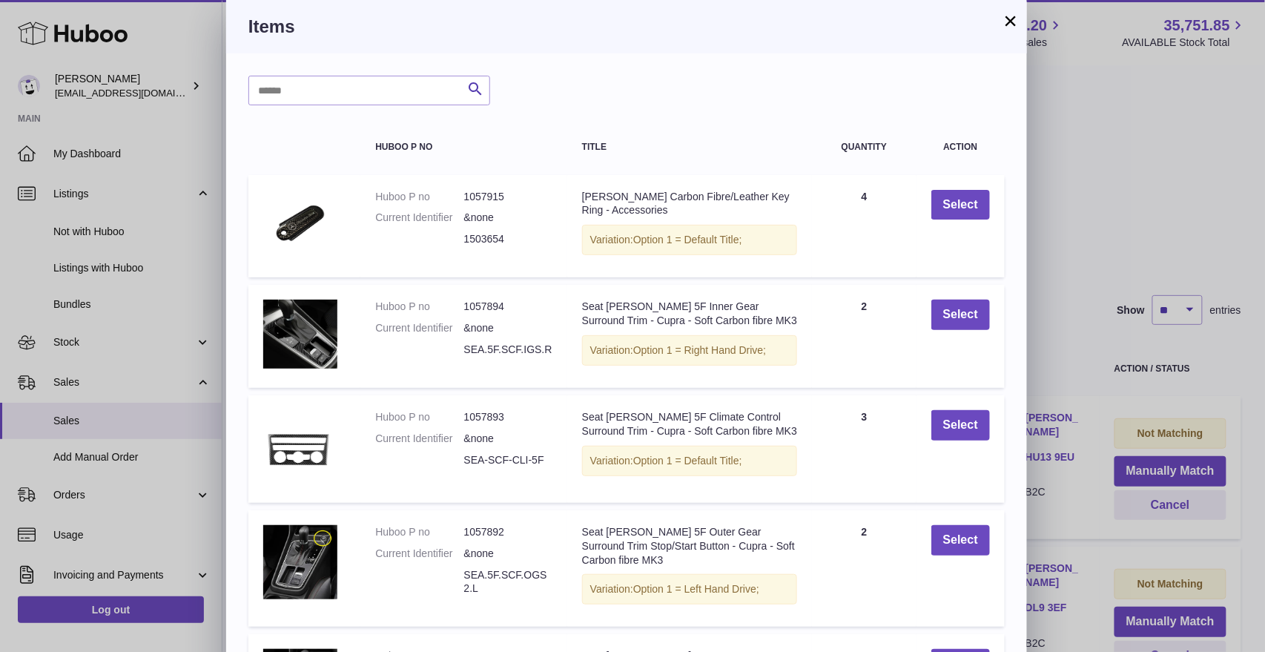
click at [1001, 22] on h3 "Items" at bounding box center [626, 27] width 757 height 24
click at [1006, 24] on button "×" at bounding box center [1011, 21] width 18 height 18
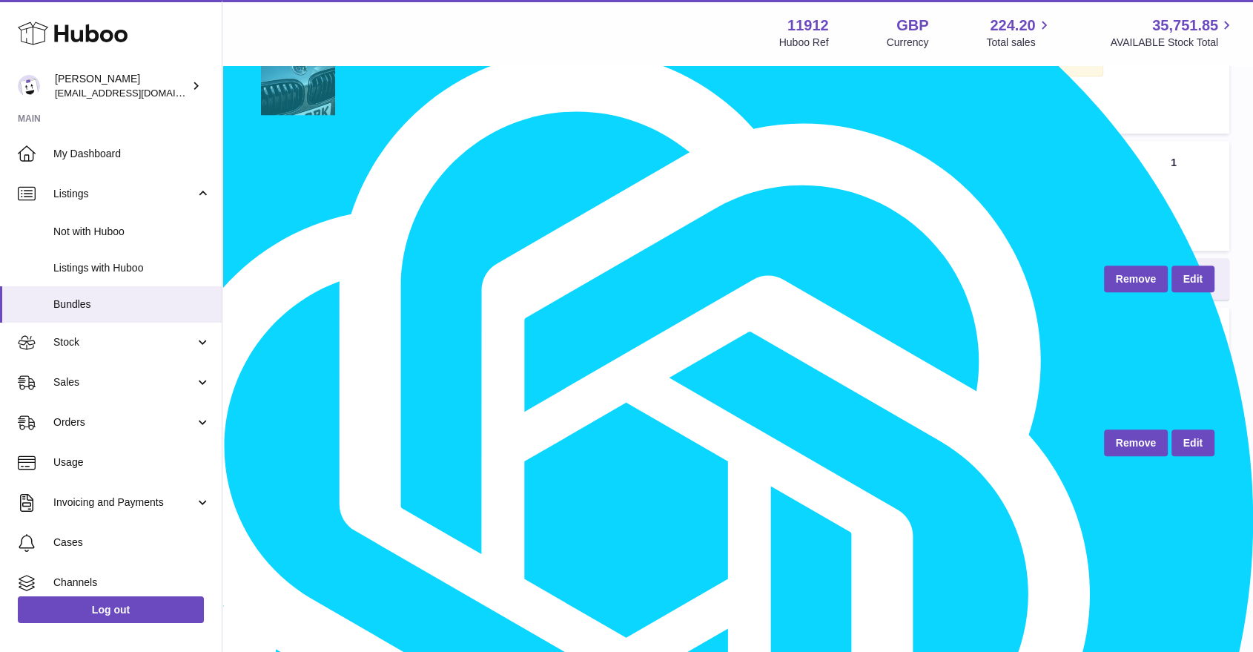
scroll to position [1318, 0]
